Goal: Transaction & Acquisition: Purchase product/service

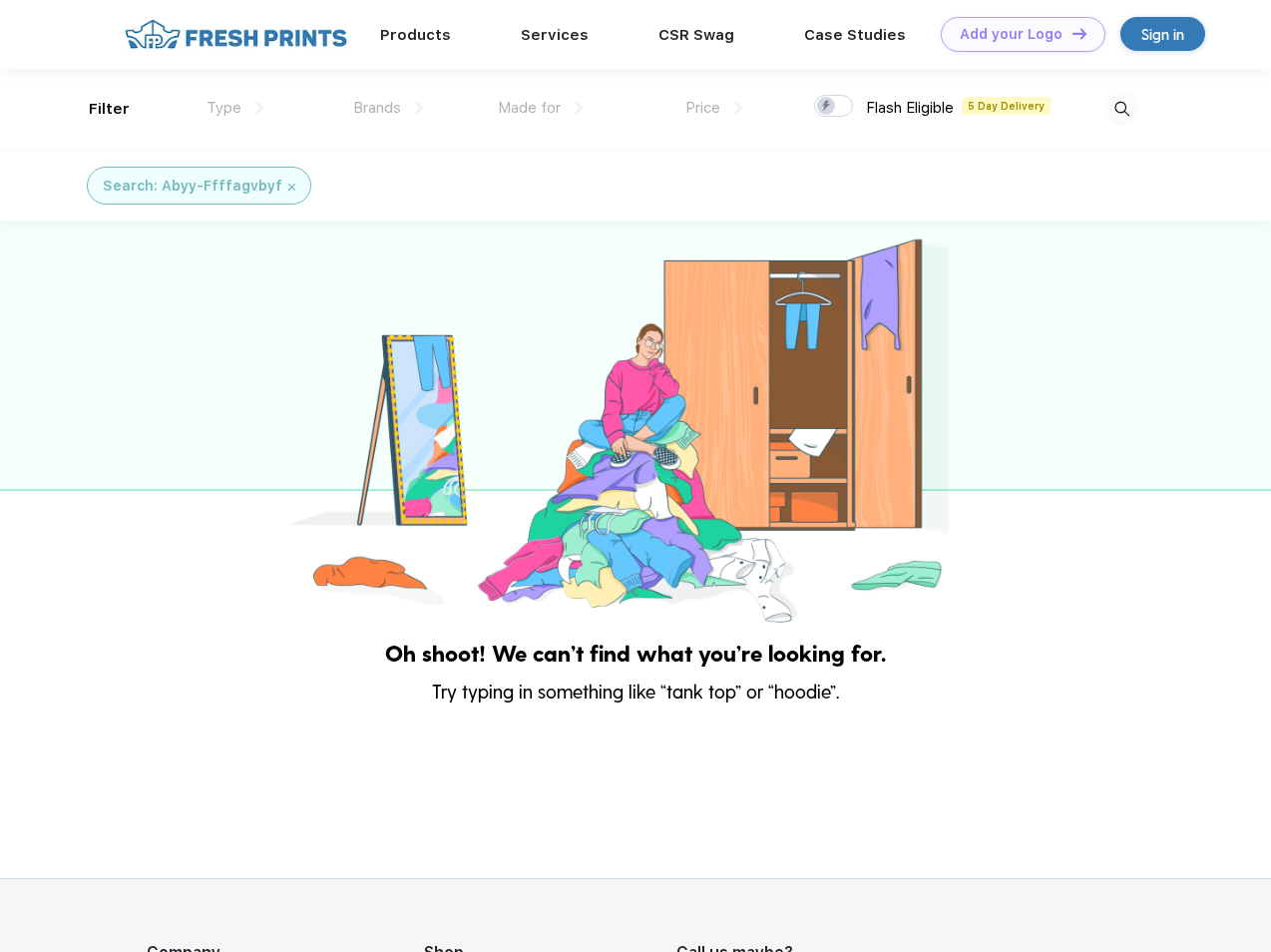
click at [1016, 34] on link "Add your Logo Design Tool" at bounding box center [1023, 34] width 165 height 35
click at [0, 0] on div "Design Tool" at bounding box center [0, 0] width 0 height 0
click at [1070, 33] on link "Add your Logo Design Tool" at bounding box center [1023, 34] width 165 height 35
click at [96, 109] on div "Filter" at bounding box center [109, 109] width 41 height 23
click at [235, 108] on span "Type" at bounding box center [223, 108] width 35 height 18
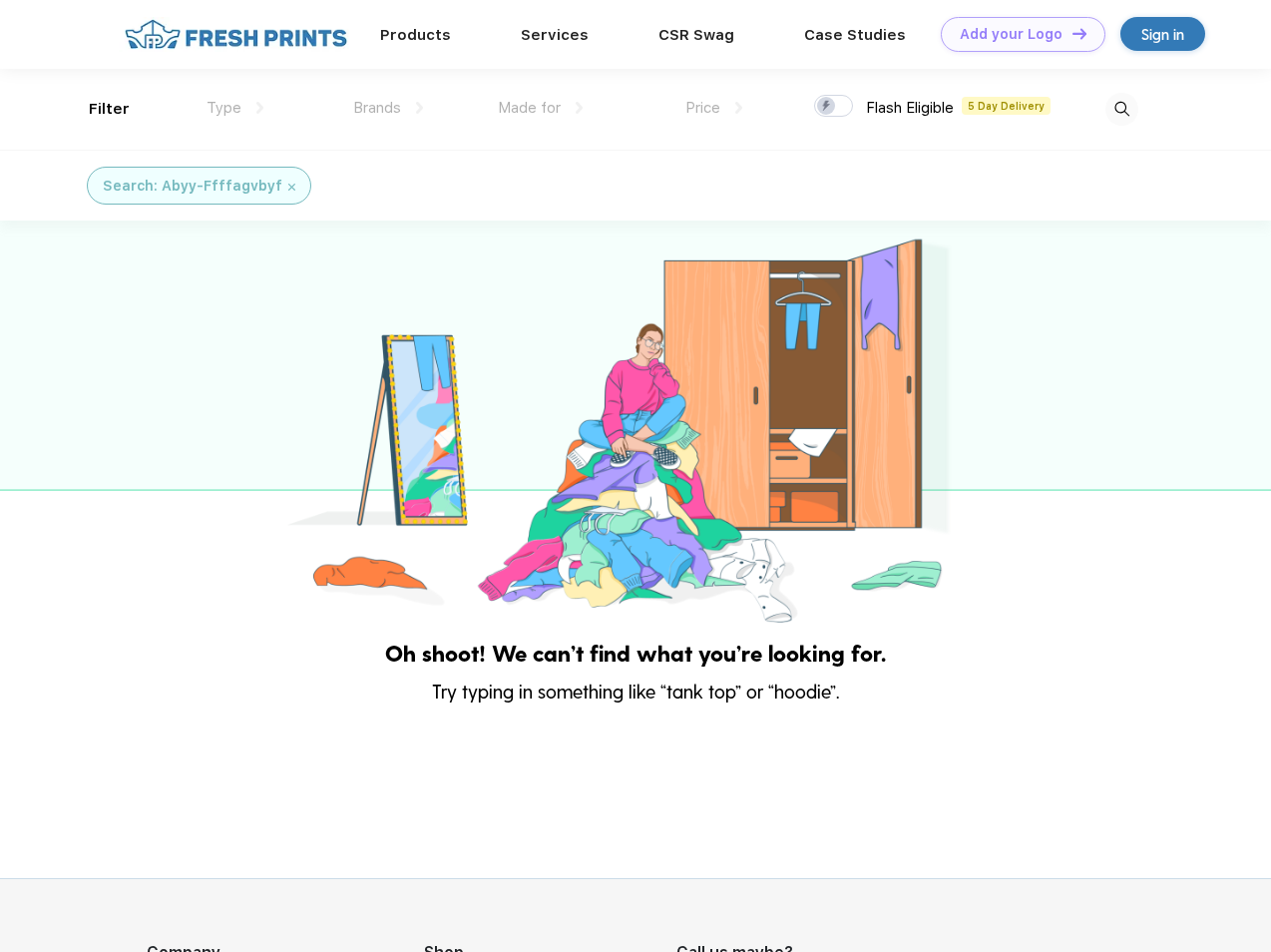
click at [388, 108] on span "Brands" at bounding box center [377, 108] width 48 height 18
click at [541, 108] on span "Made for" at bounding box center [529, 108] width 63 height 18
click at [714, 108] on span "Price" at bounding box center [702, 108] width 35 height 18
click at [834, 107] on div at bounding box center [833, 106] width 39 height 22
click at [827, 107] on input "checkbox" at bounding box center [820, 100] width 13 height 13
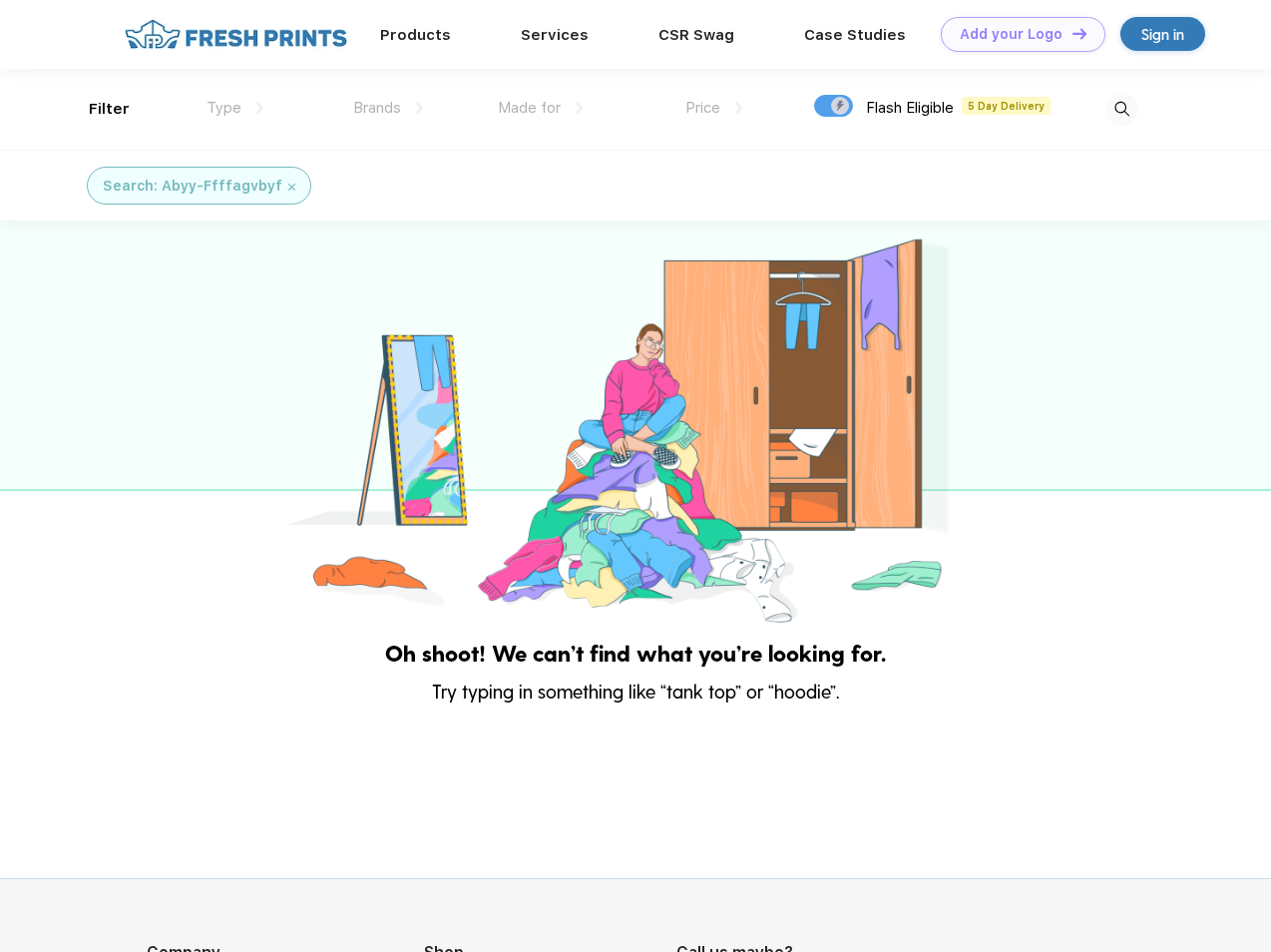
click at [1121, 109] on img at bounding box center [1121, 109] width 33 height 33
